Goal: Task Accomplishment & Management: Manage account settings

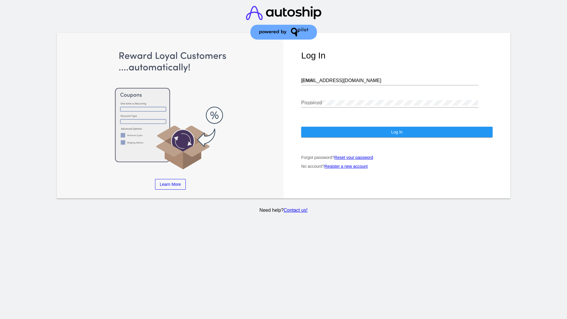
type input "[EMAIL_ADDRESS][DOMAIN_NAME]"
click at [397, 132] on span "Log In" at bounding box center [397, 132] width 12 height 5
